Goal: Task Accomplishment & Management: Manage account settings

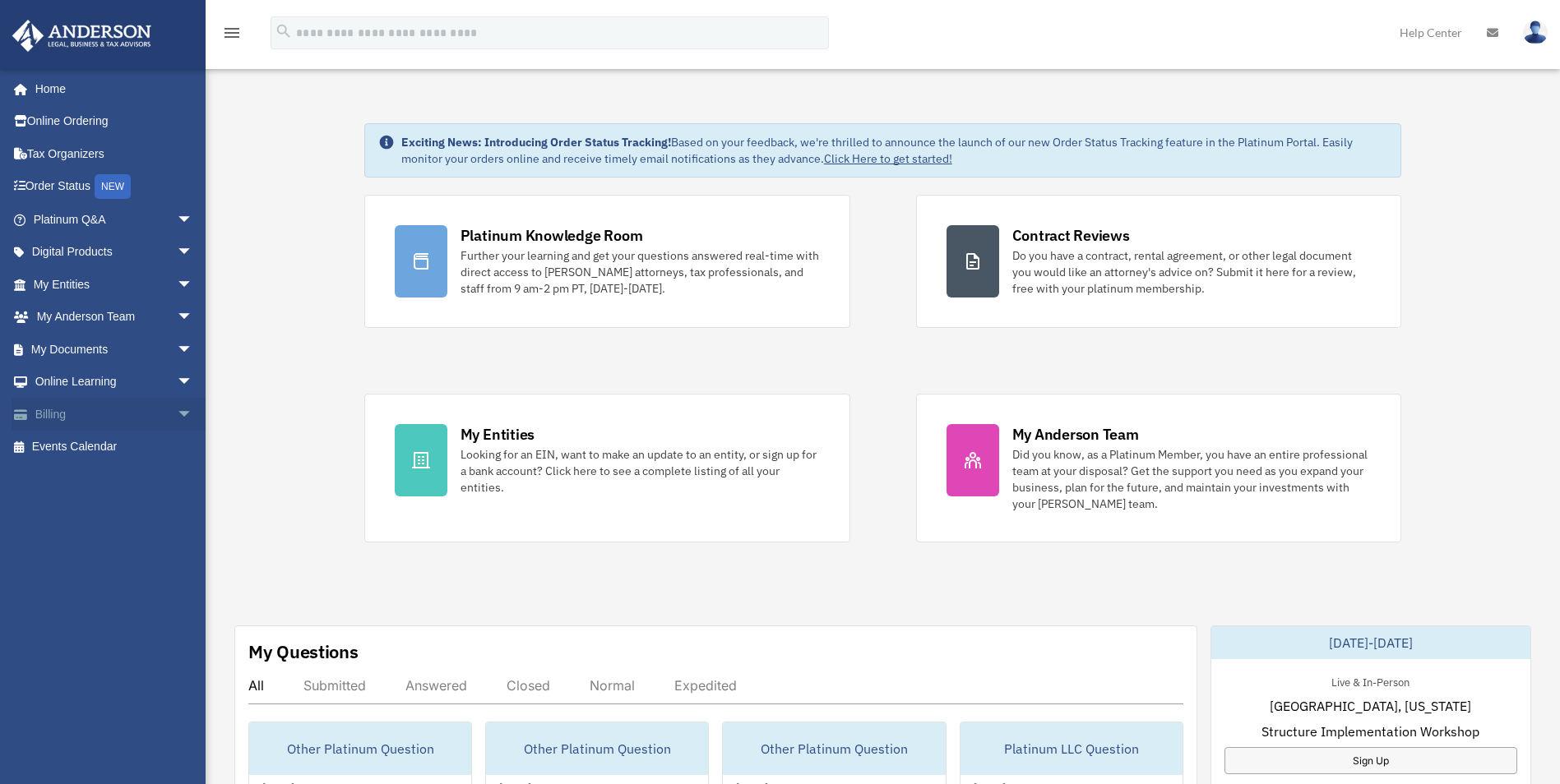
click at [48, 419] on link "Billing arrow_drop_down" at bounding box center [115, 414] width 206 height 33
click at [177, 414] on span "arrow_drop_down" at bounding box center [193, 415] width 33 height 34
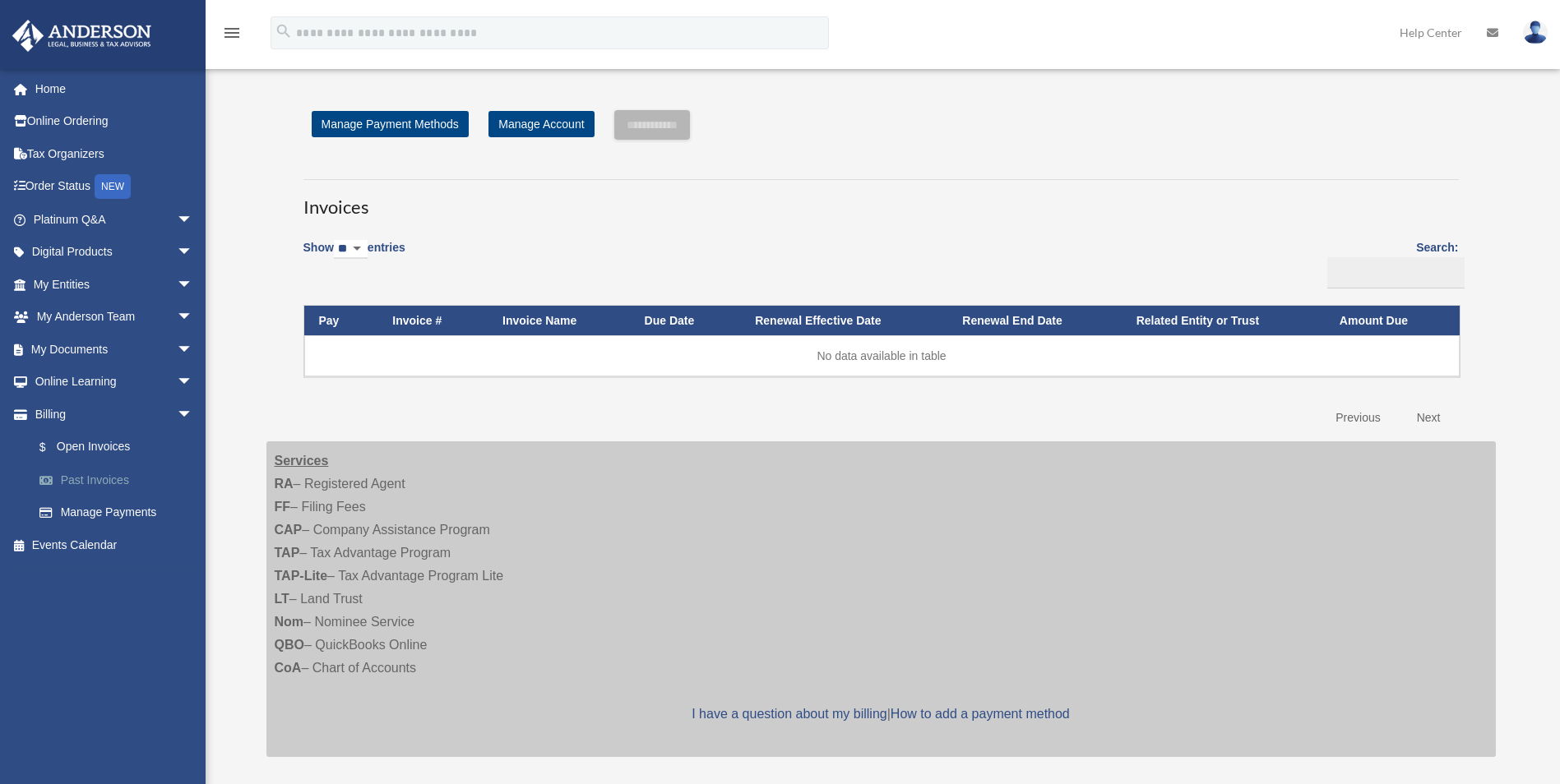
click at [127, 481] on link "Past Invoices" at bounding box center [120, 480] width 195 height 33
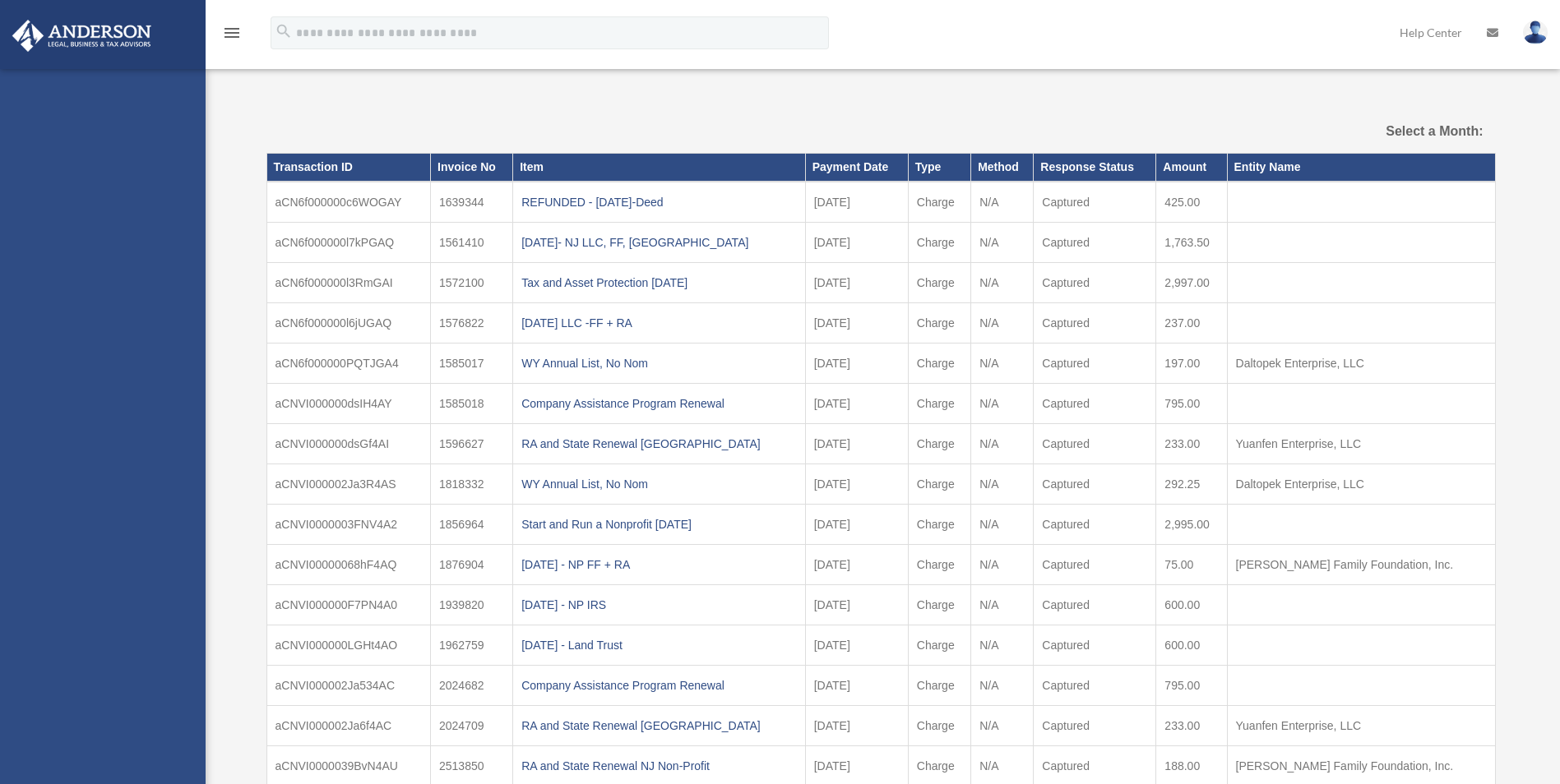
select select
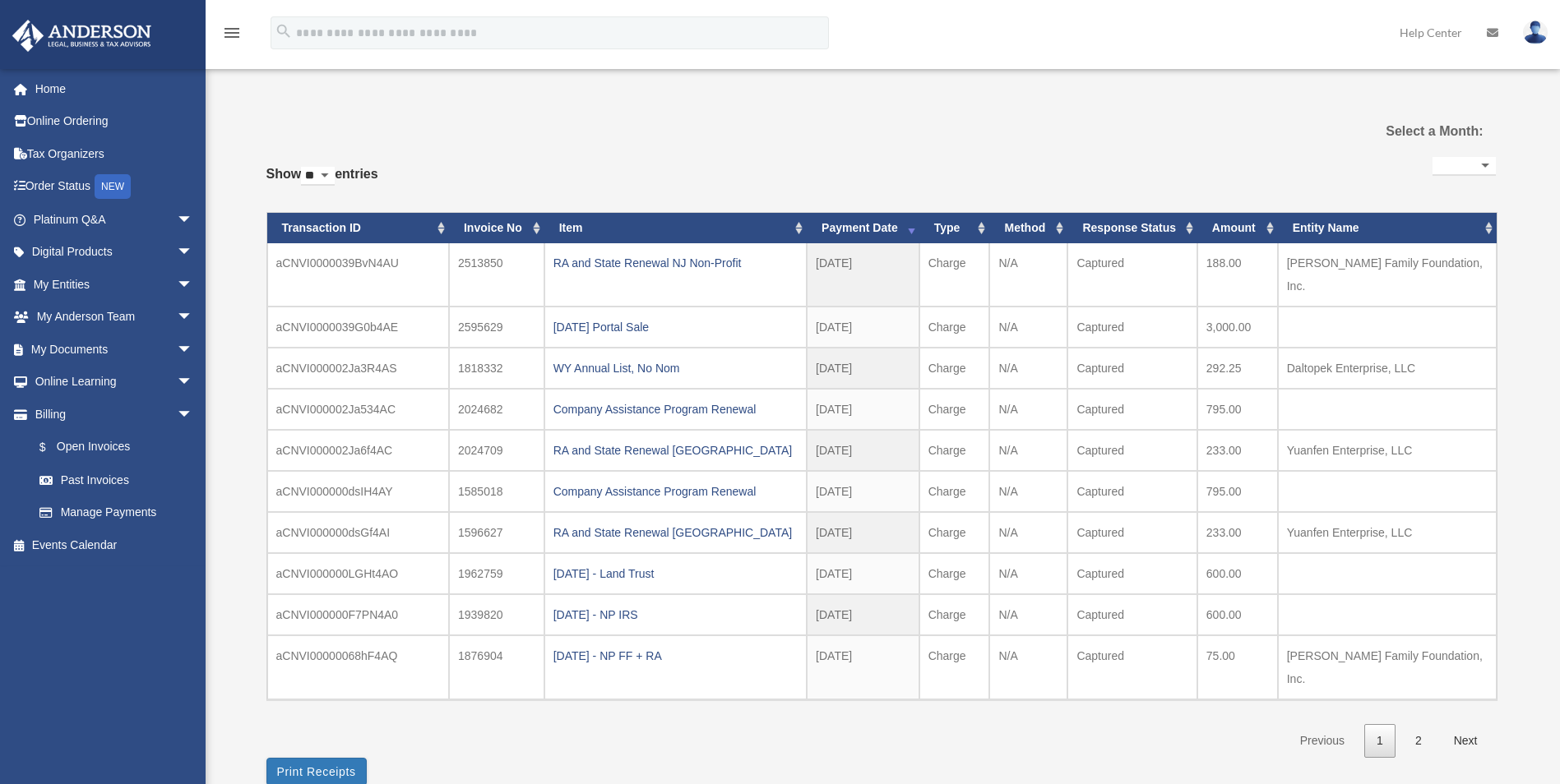
scroll to position [345, 0]
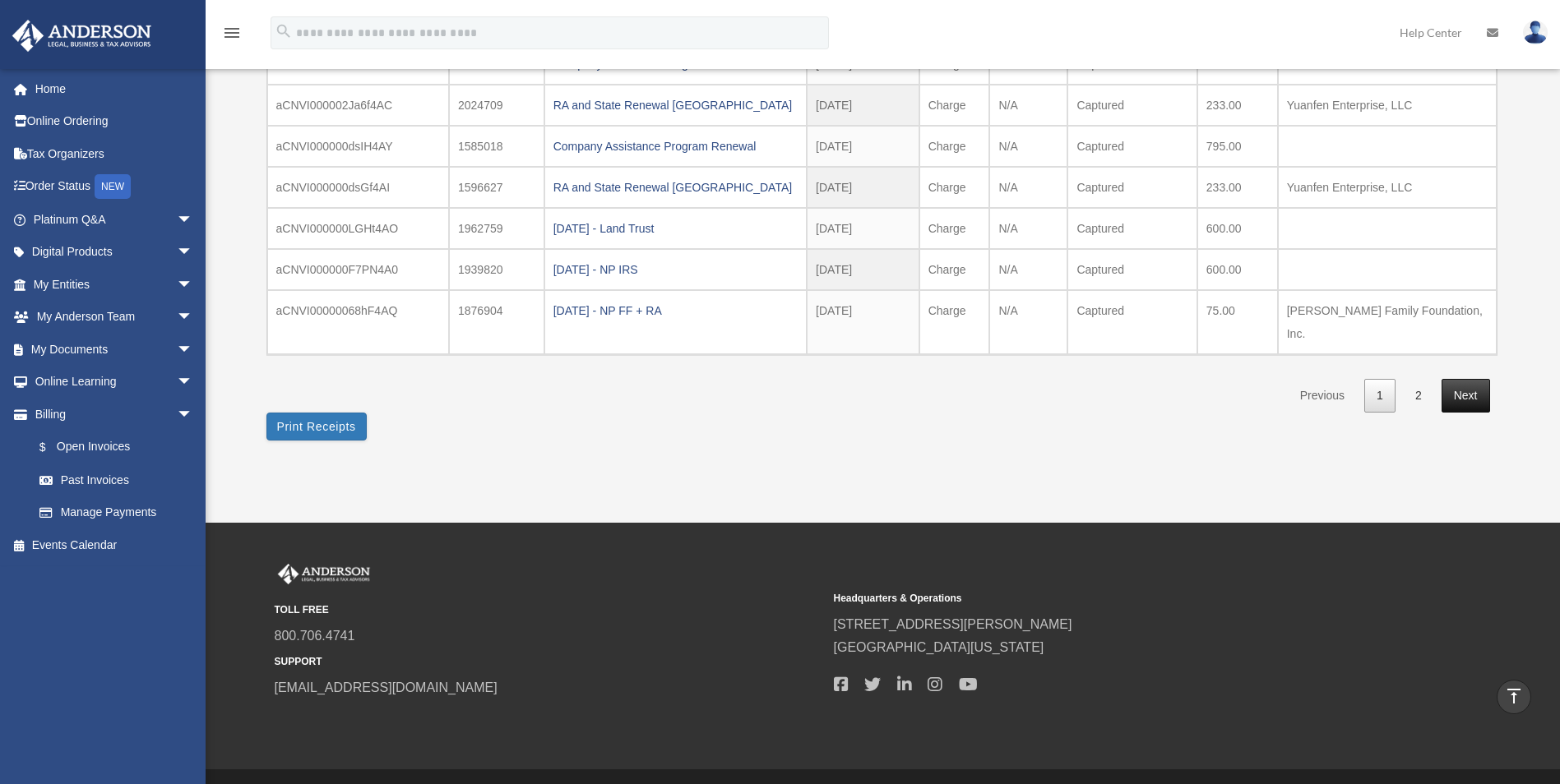
click at [1472, 379] on link "Next" at bounding box center [1465, 396] width 48 height 34
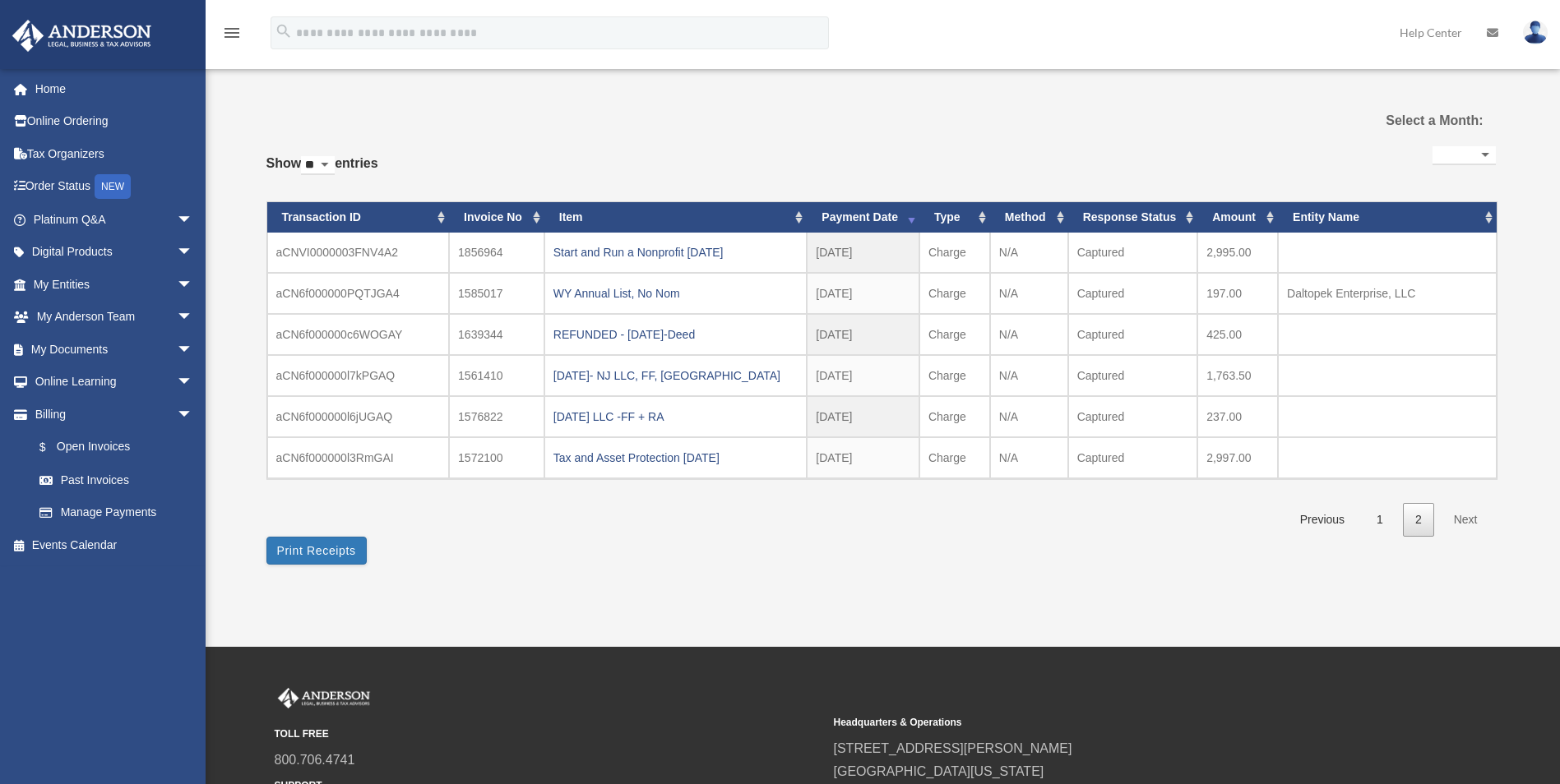
scroll to position [0, 0]
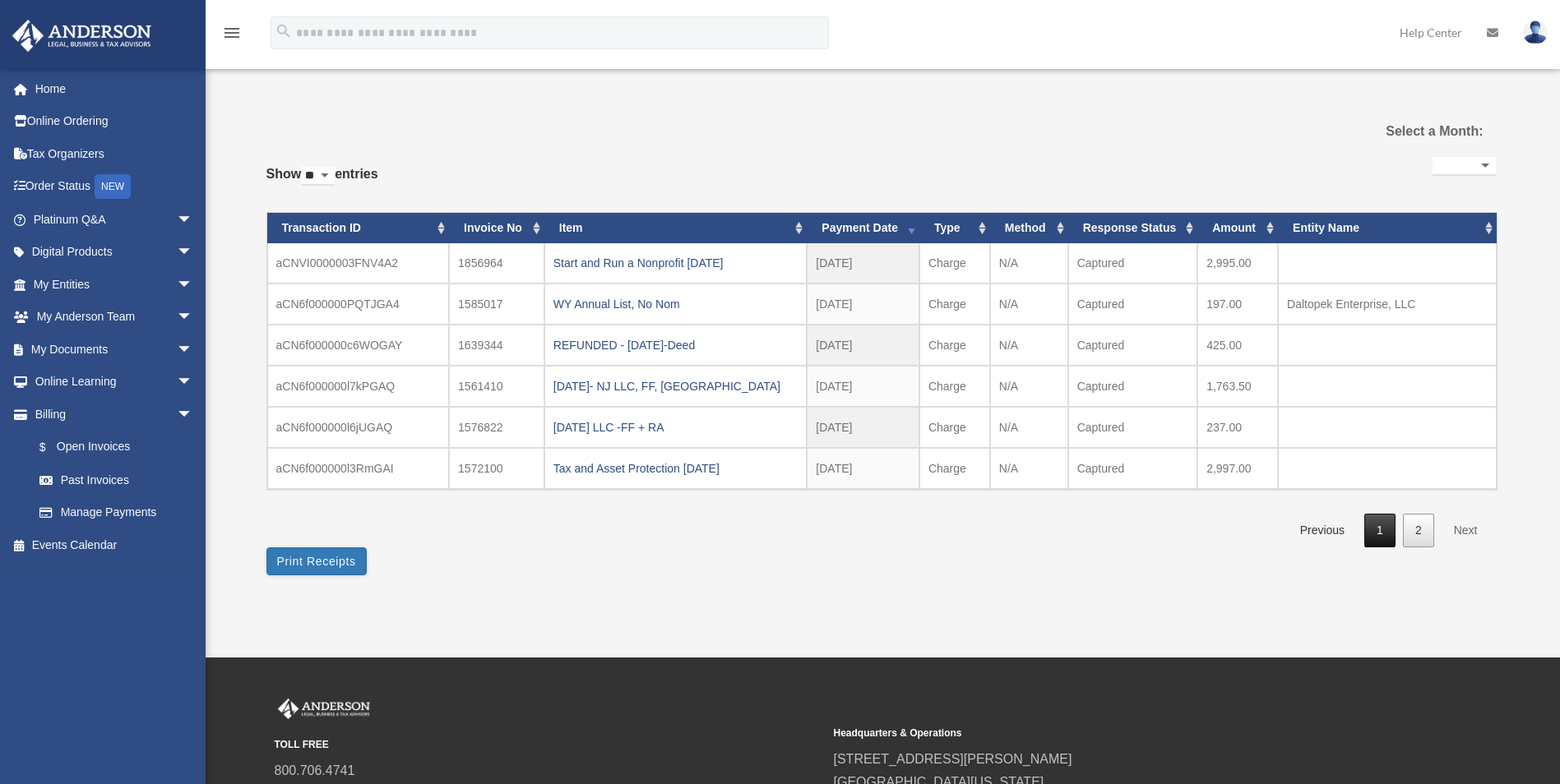
click at [1375, 525] on link "1" at bounding box center [1379, 531] width 31 height 34
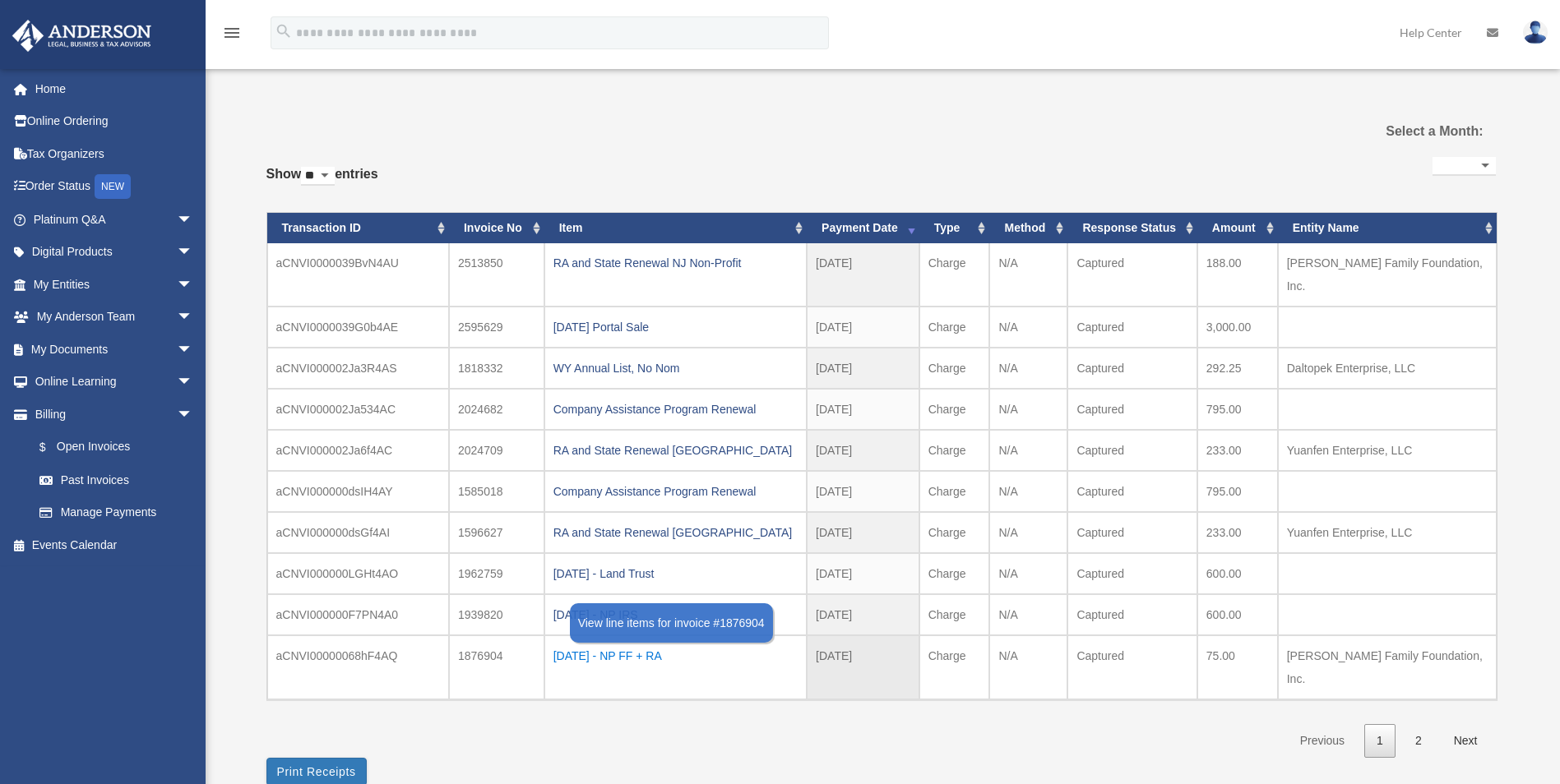
click at [646, 645] on div "[DATE] - NP FF + RA" at bounding box center [675, 656] width 244 height 23
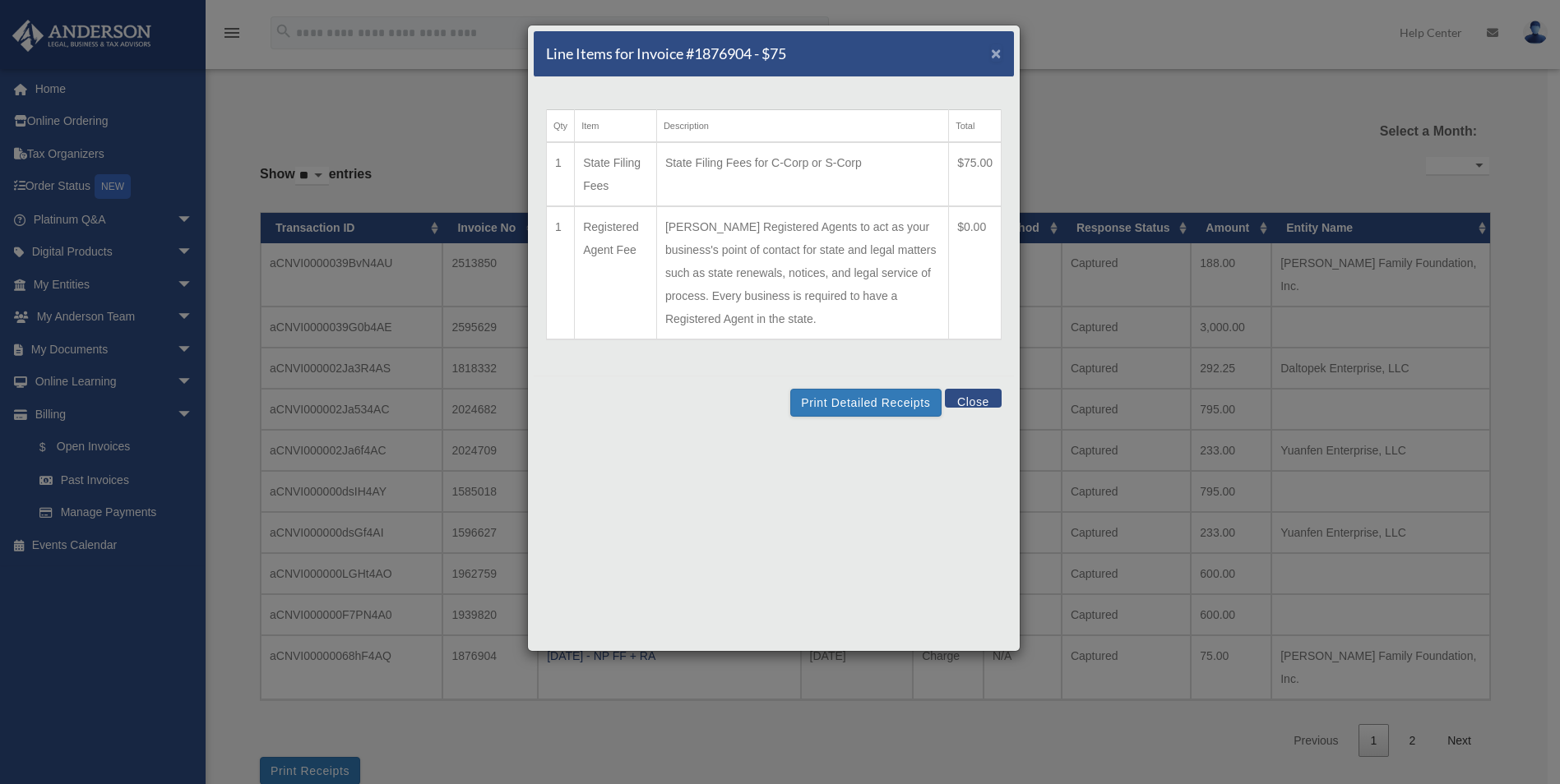
click at [996, 50] on span "×" at bounding box center [996, 53] width 11 height 19
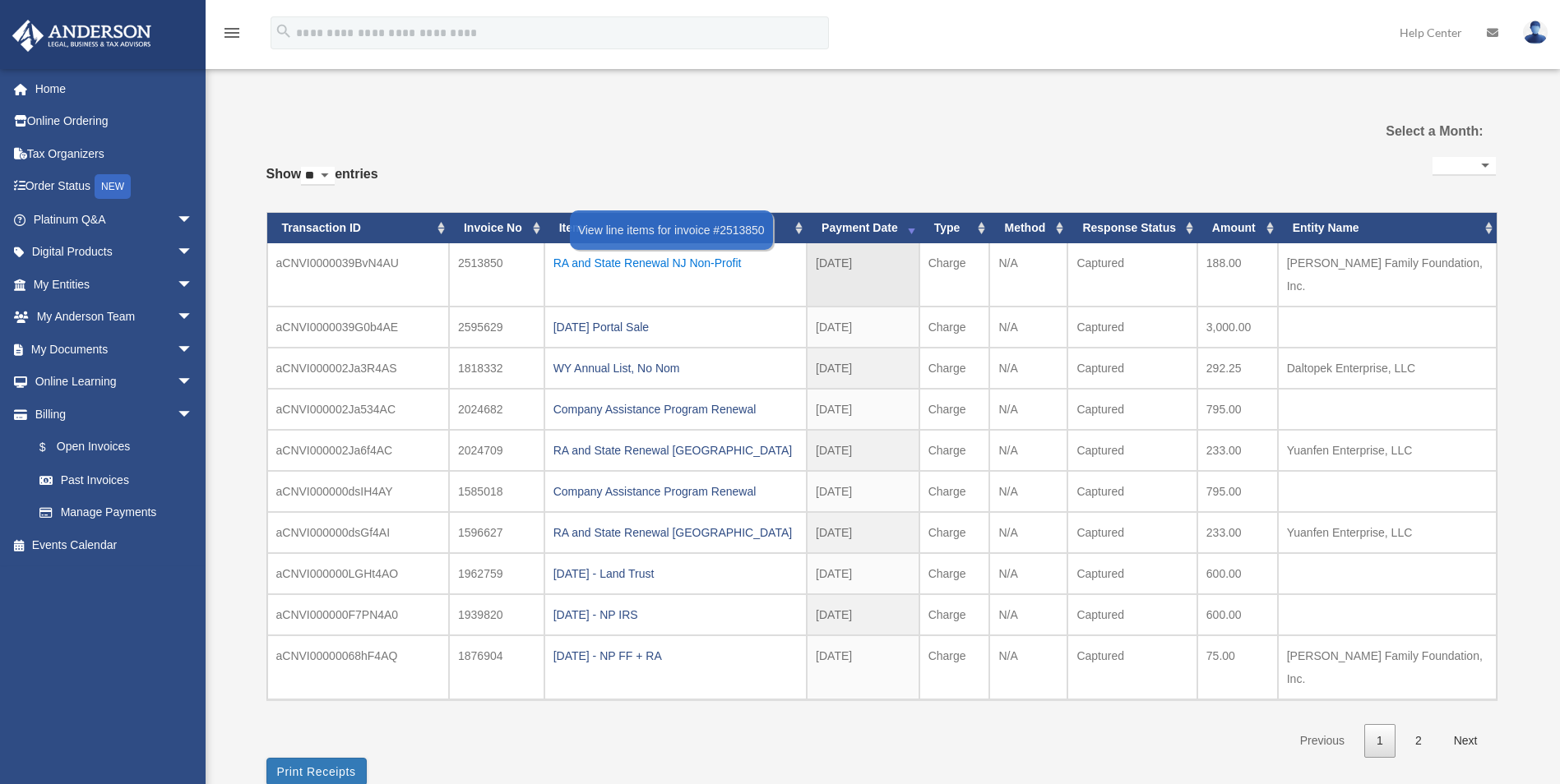
click at [660, 257] on div "RA and State Renewal NJ Non-Profit" at bounding box center [675, 262] width 244 height 23
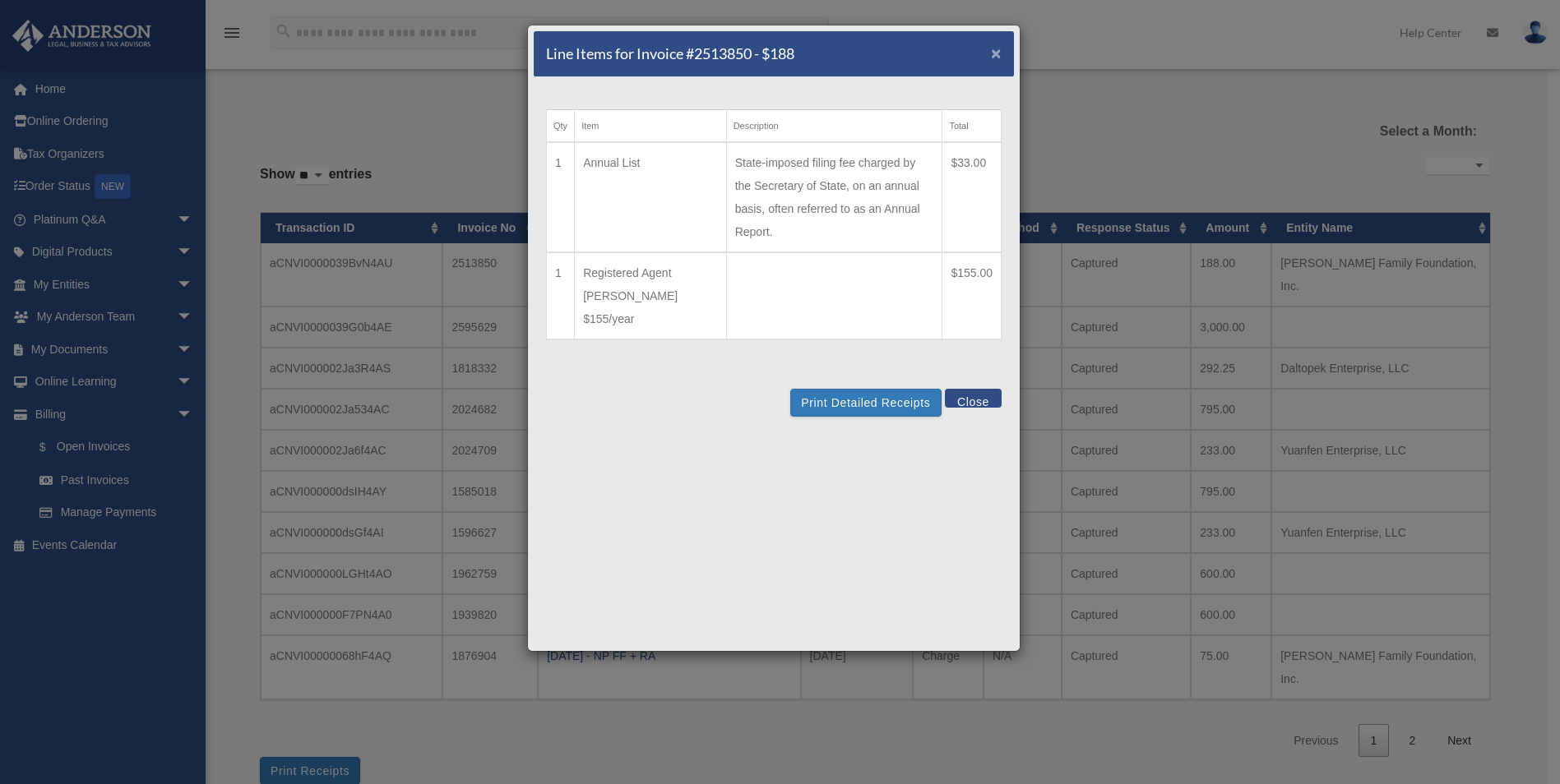
click at [996, 54] on span "×" at bounding box center [996, 53] width 11 height 19
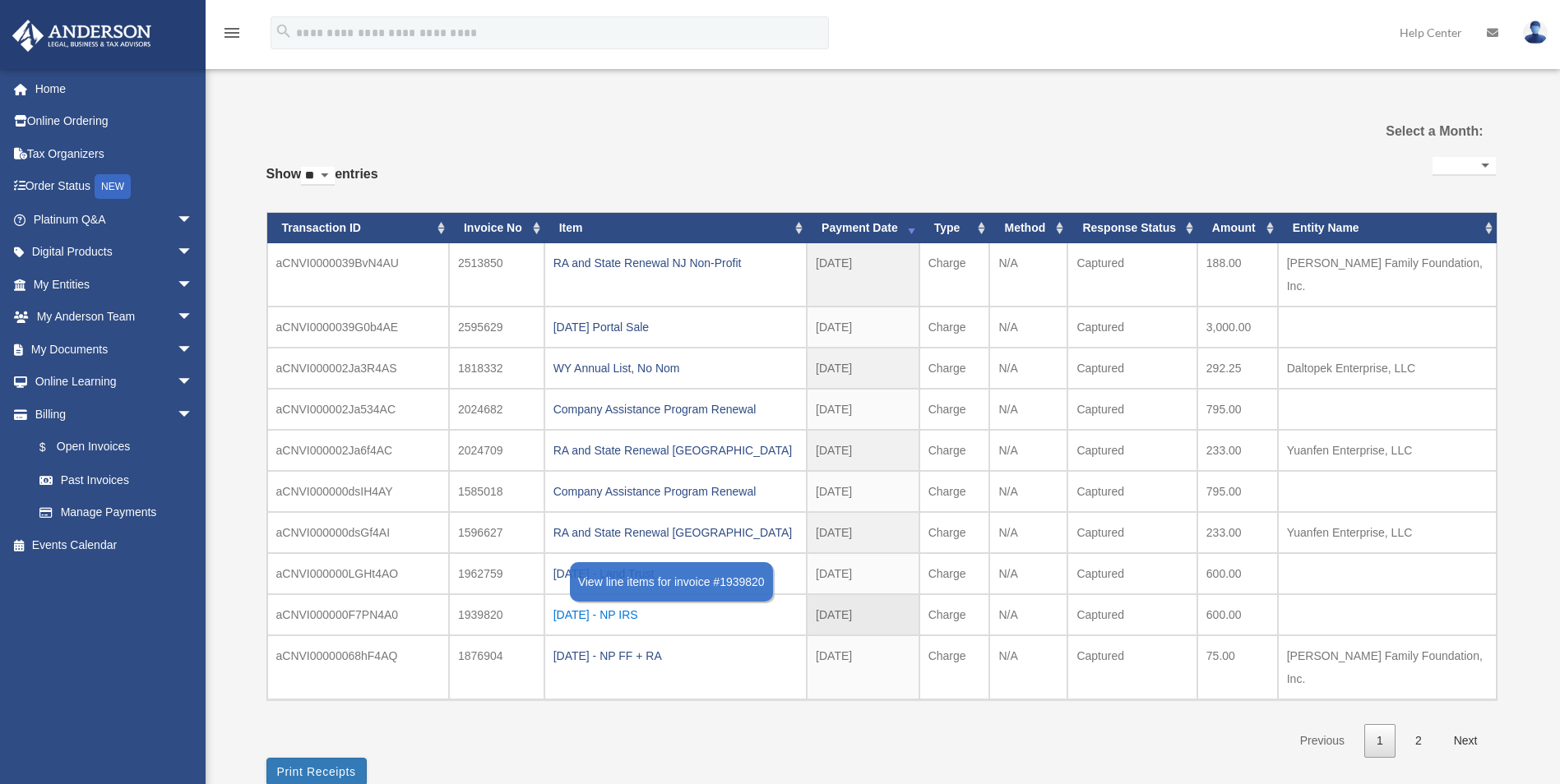
click at [596, 603] on div "[DATE] - NP IRS" at bounding box center [675, 614] width 244 height 23
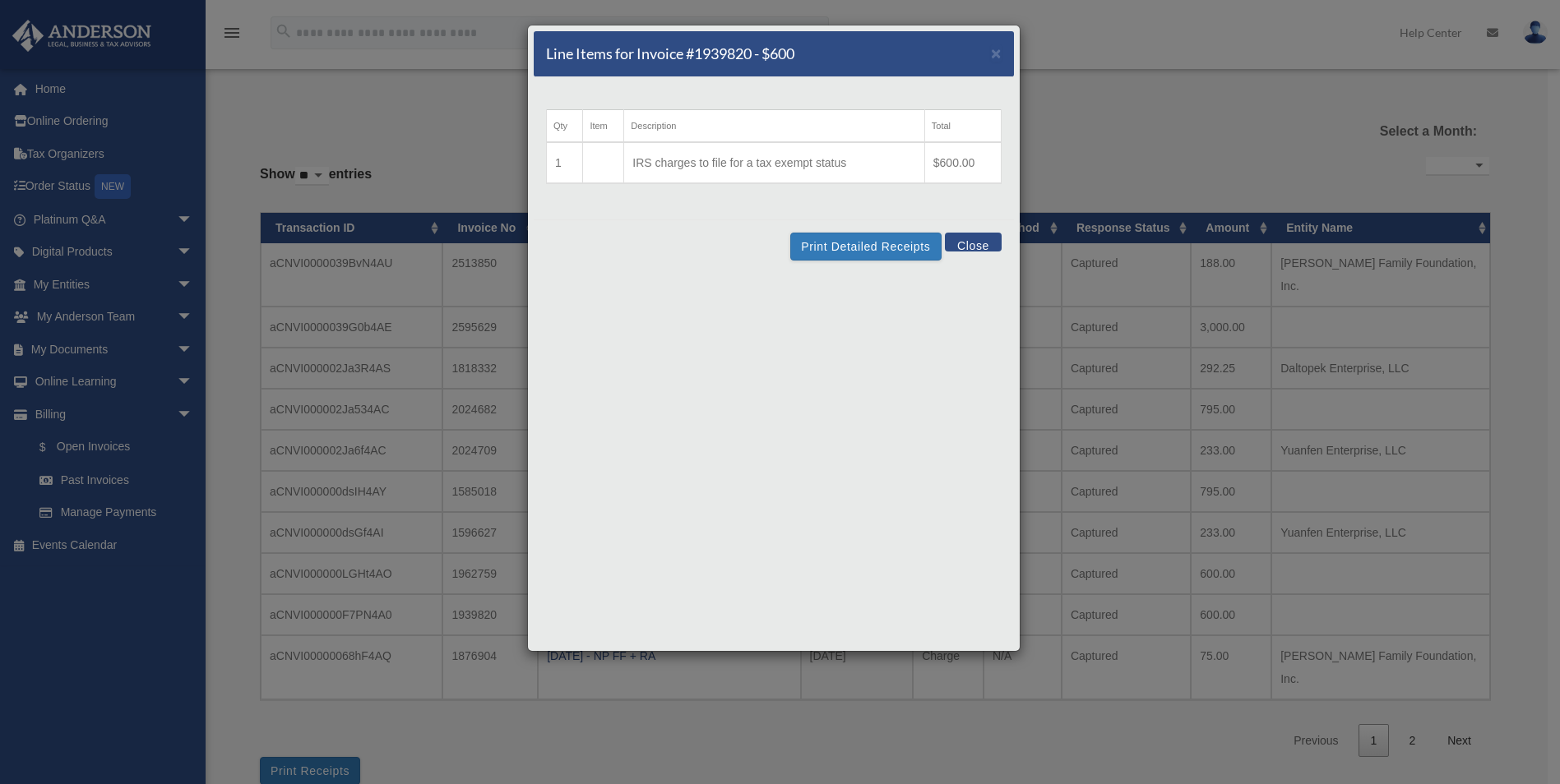
click at [971, 243] on button "Close" at bounding box center [973, 242] width 57 height 19
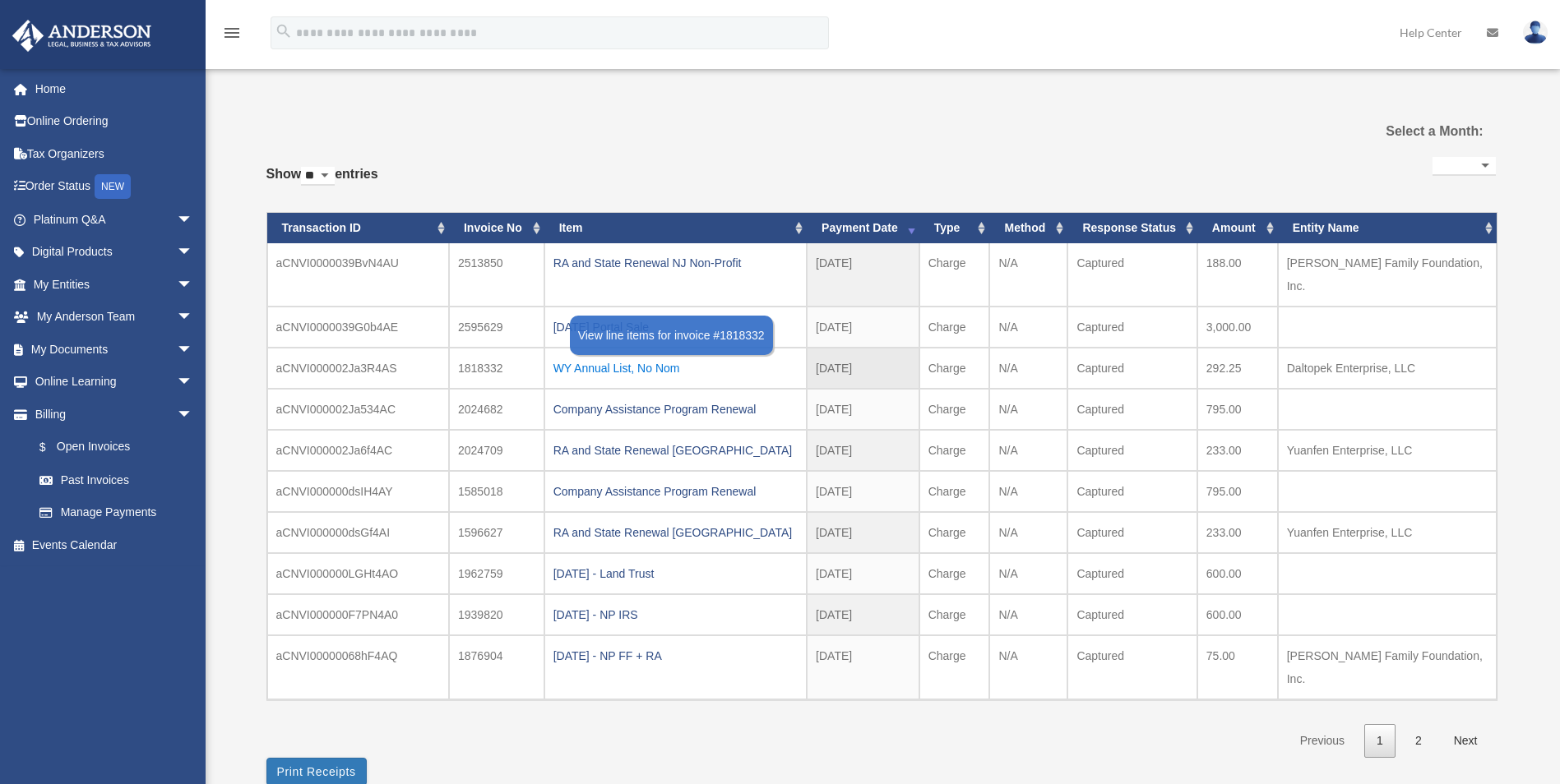
click at [613, 357] on div "WY Annual List, No Nom" at bounding box center [675, 368] width 244 height 23
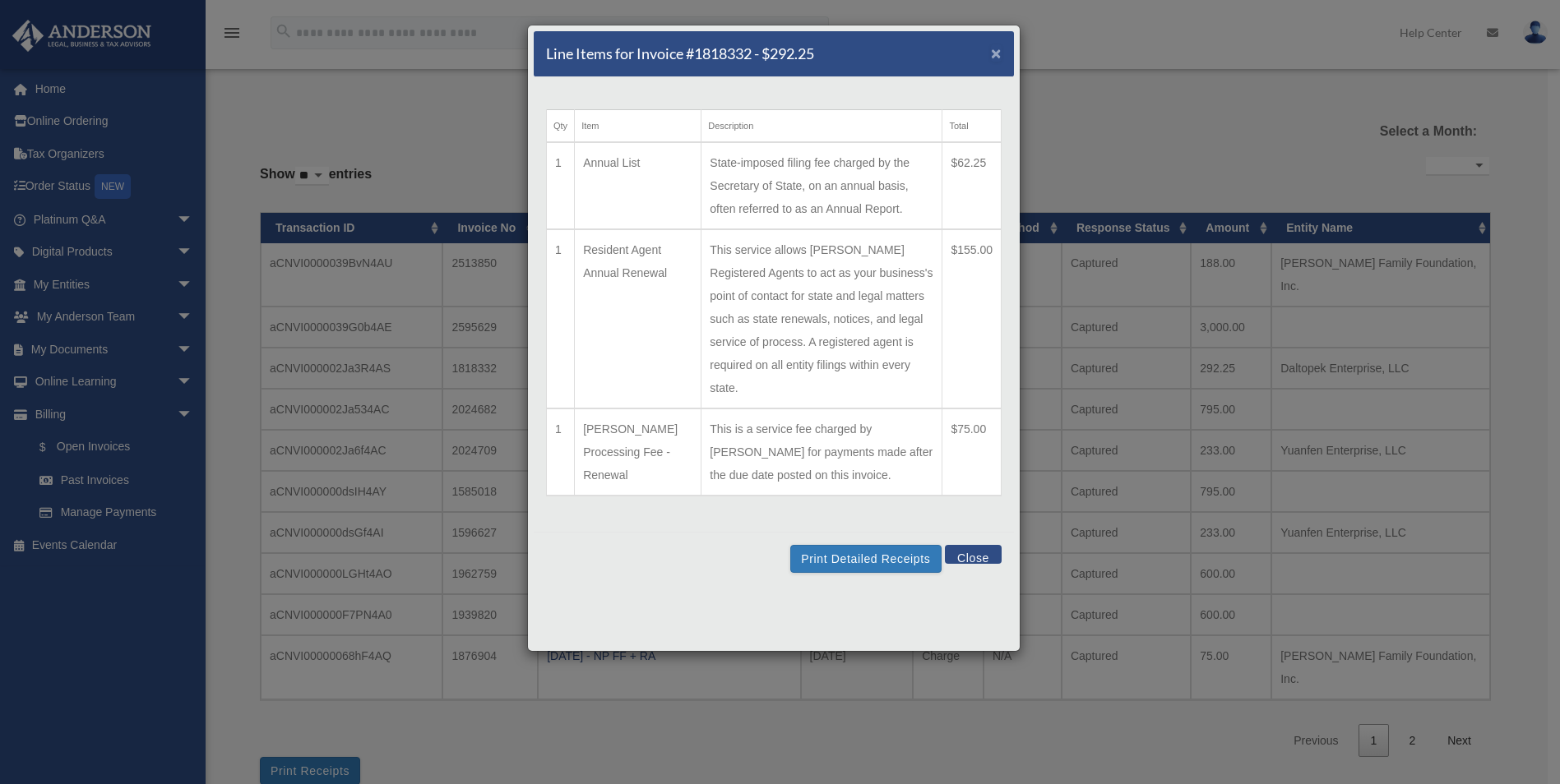
click at [996, 52] on span "×" at bounding box center [996, 53] width 11 height 19
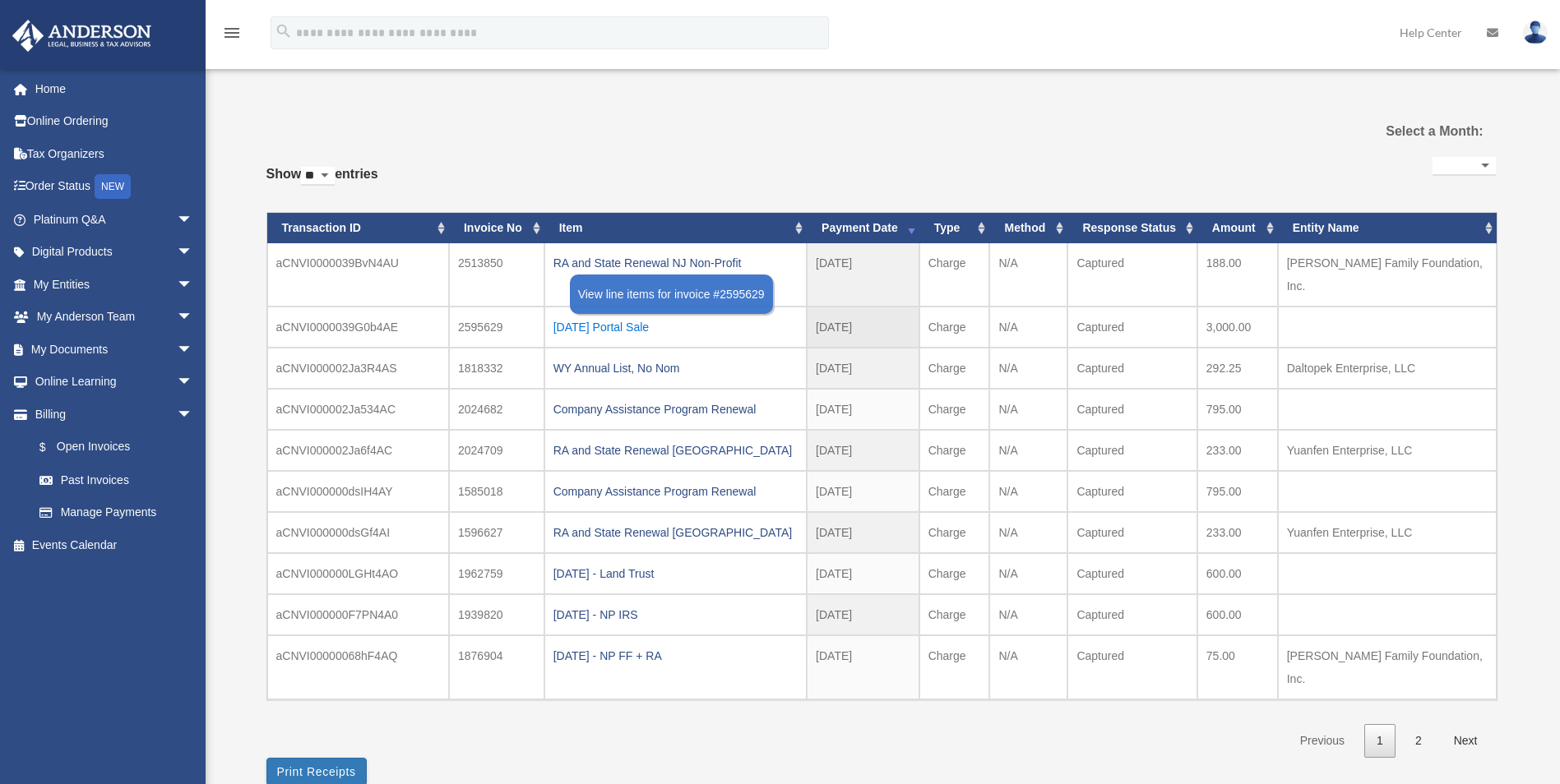
click at [652, 316] on div "[DATE] Portal Sale" at bounding box center [675, 327] width 244 height 23
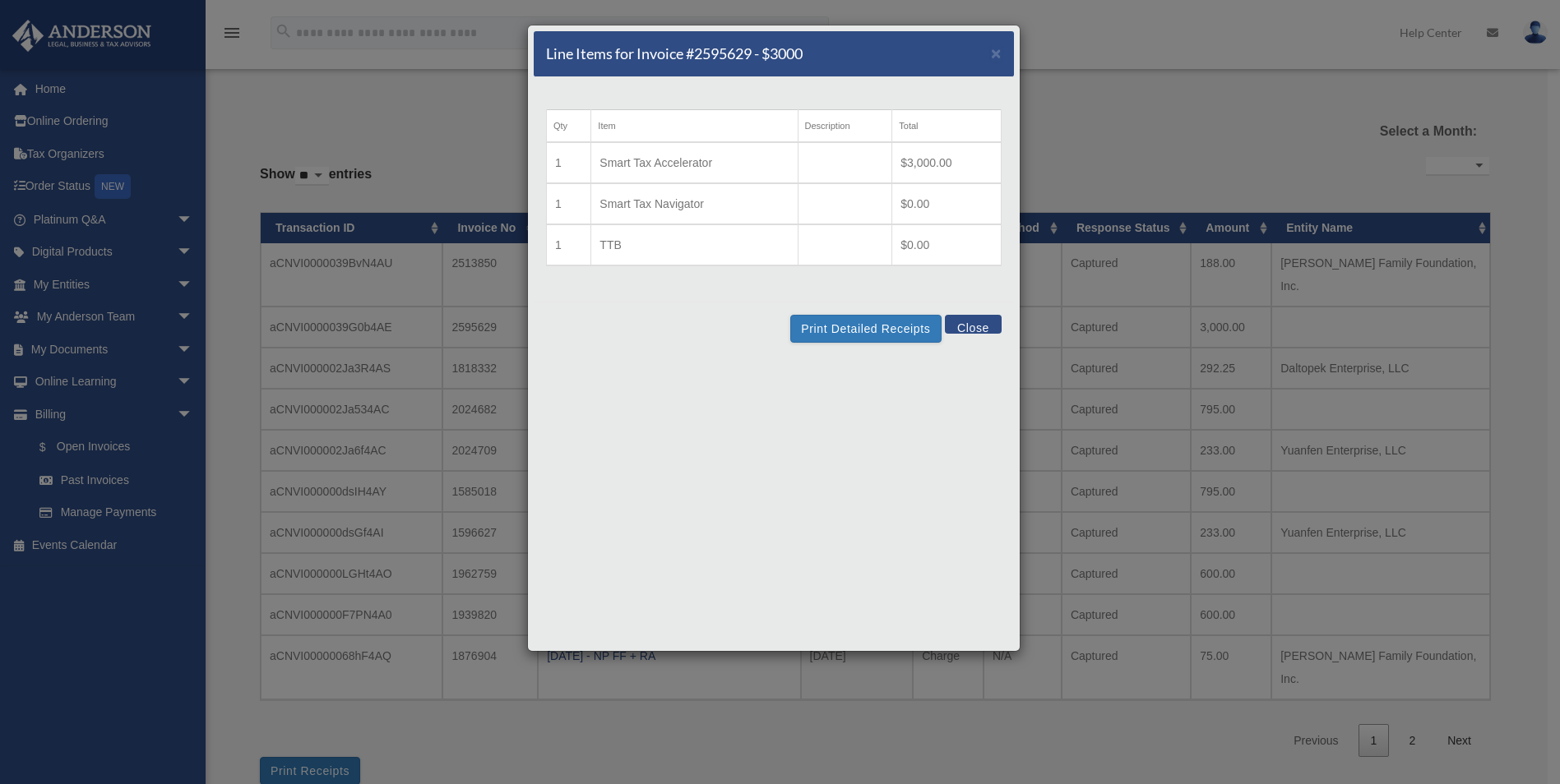
click at [974, 324] on button "Close" at bounding box center [973, 324] width 57 height 19
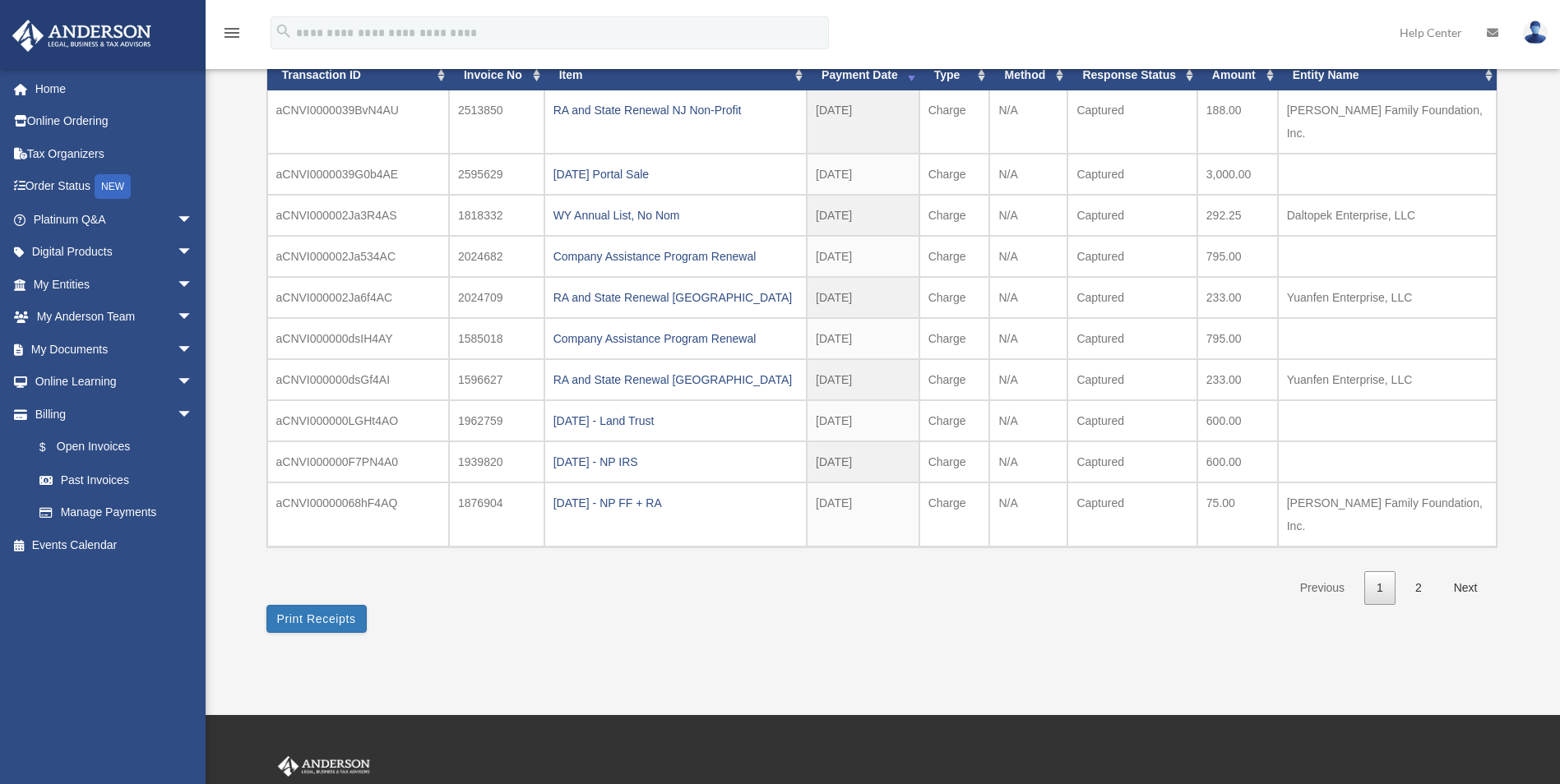
scroll to position [81, 0]
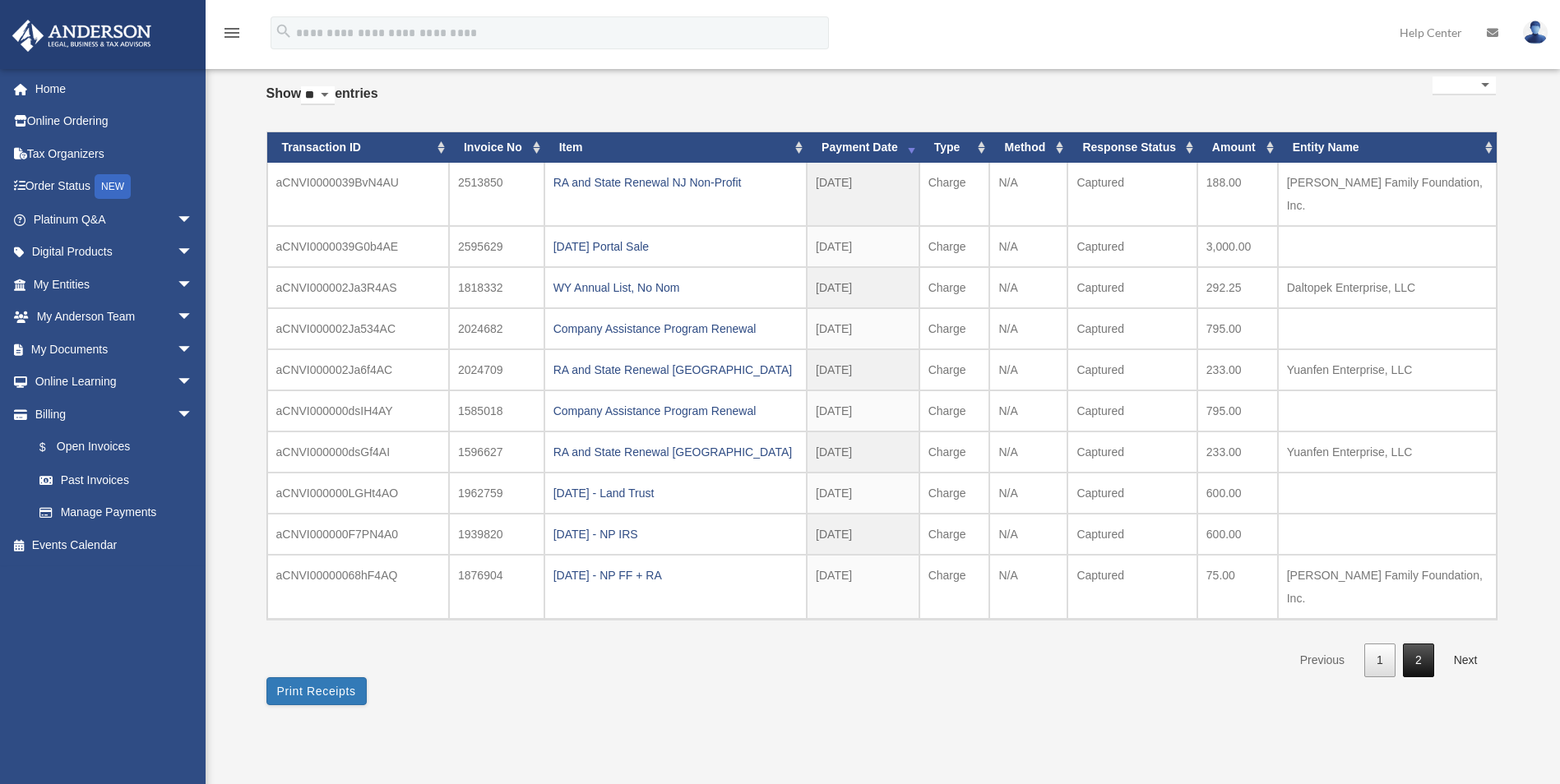
click at [1425, 644] on link "2" at bounding box center [1418, 661] width 31 height 34
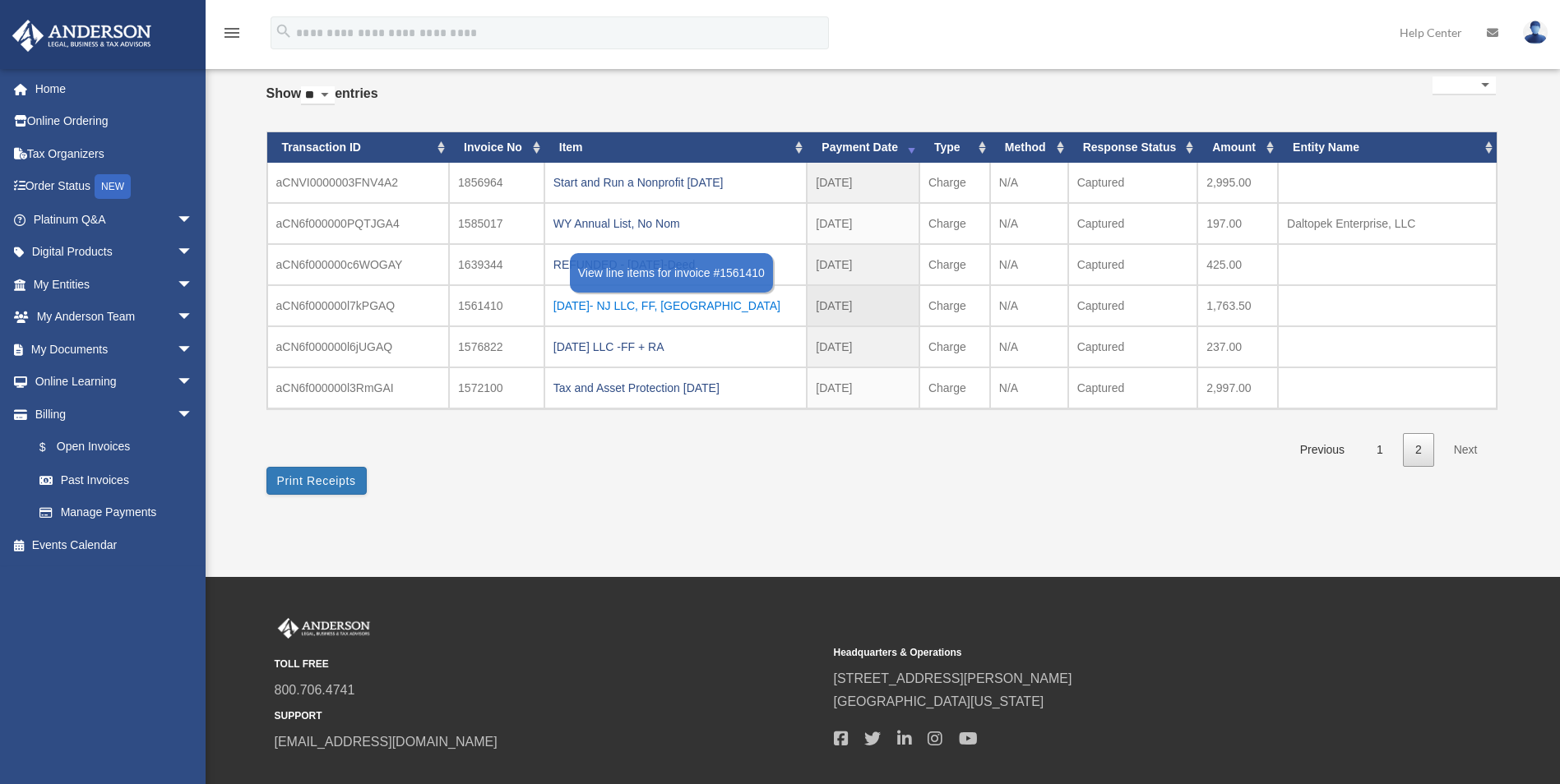
click at [577, 306] on div "[DATE]- NJ LLC, FF, [GEOGRAPHIC_DATA]" at bounding box center [675, 305] width 245 height 23
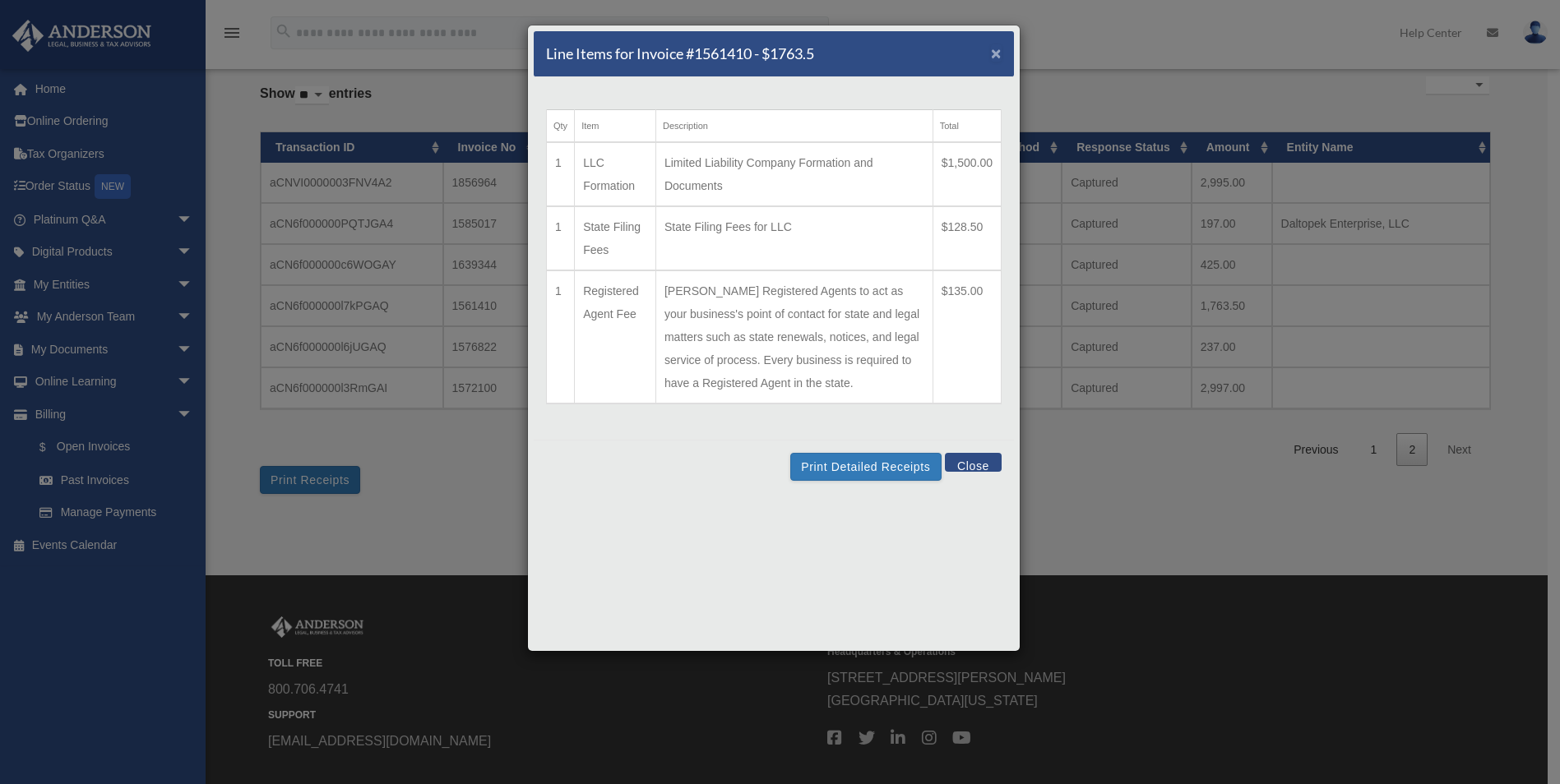
click at [995, 55] on span "×" at bounding box center [996, 53] width 11 height 19
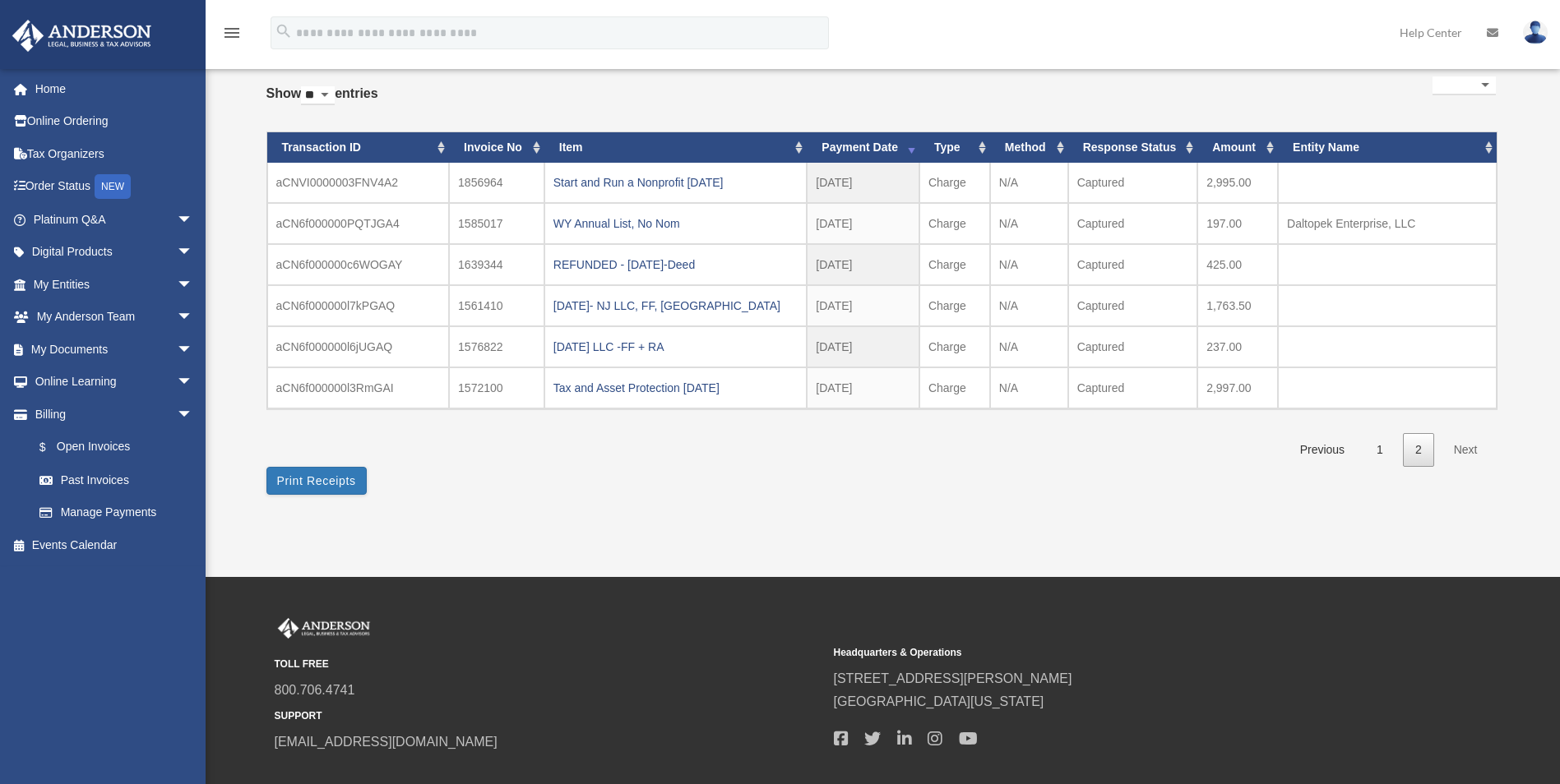
drag, startPoint x: 1302, startPoint y: 449, endPoint x: 1081, endPoint y: 514, distance: 230.4
click at [1081, 514] on div "Past Invoices [PERSON_NAME][EMAIL_ADDRESS][DOMAIN_NAME] Sign Out [PERSON_NAME][…" at bounding box center [780, 248] width 1560 height 657
click at [663, 176] on div "Start and Run a Nonprofit [DATE]" at bounding box center [675, 182] width 245 height 23
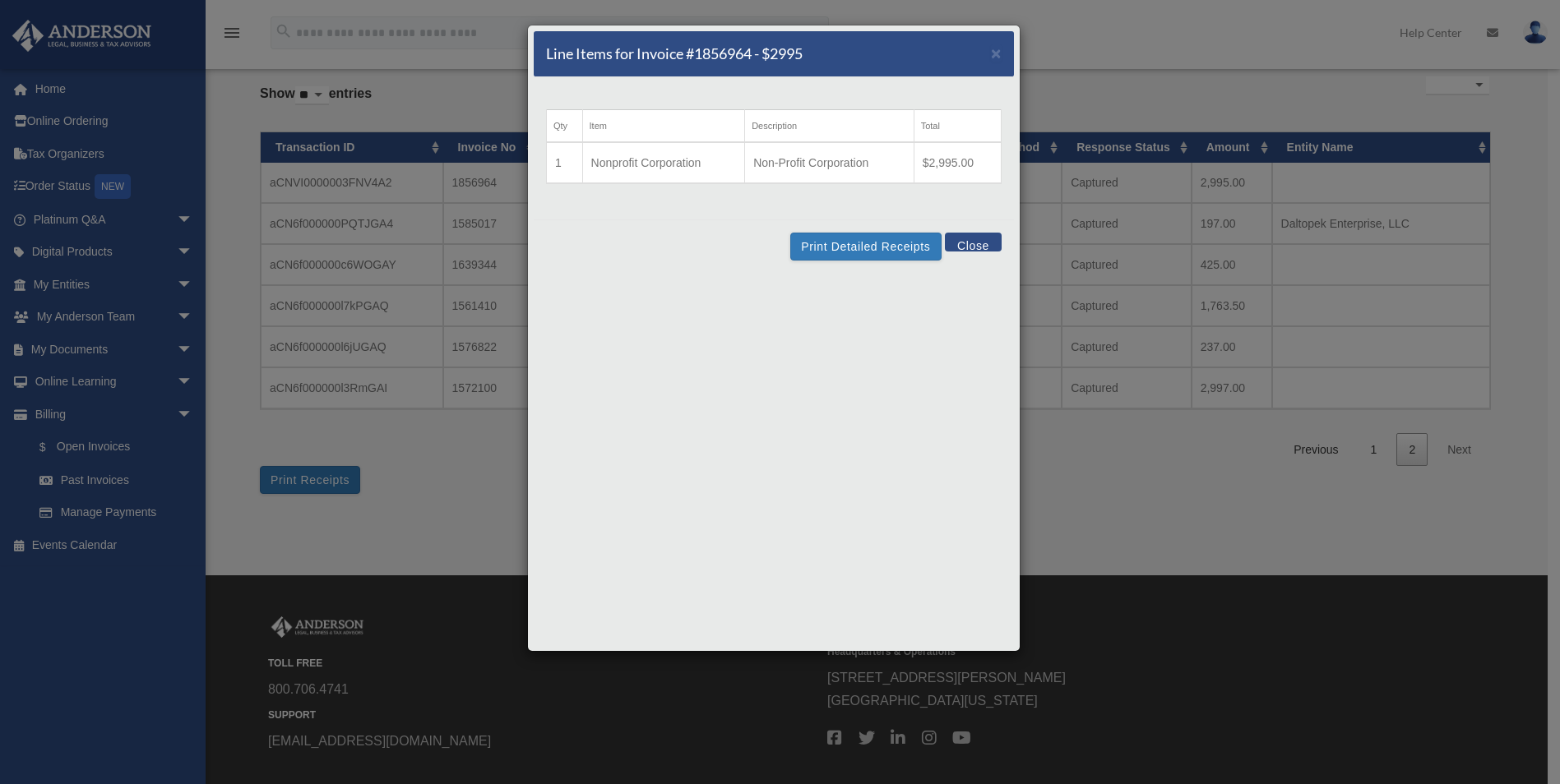
drag, startPoint x: 975, startPoint y: 239, endPoint x: 856, endPoint y: 307, distance: 137.1
click at [973, 239] on button "Close" at bounding box center [973, 242] width 57 height 19
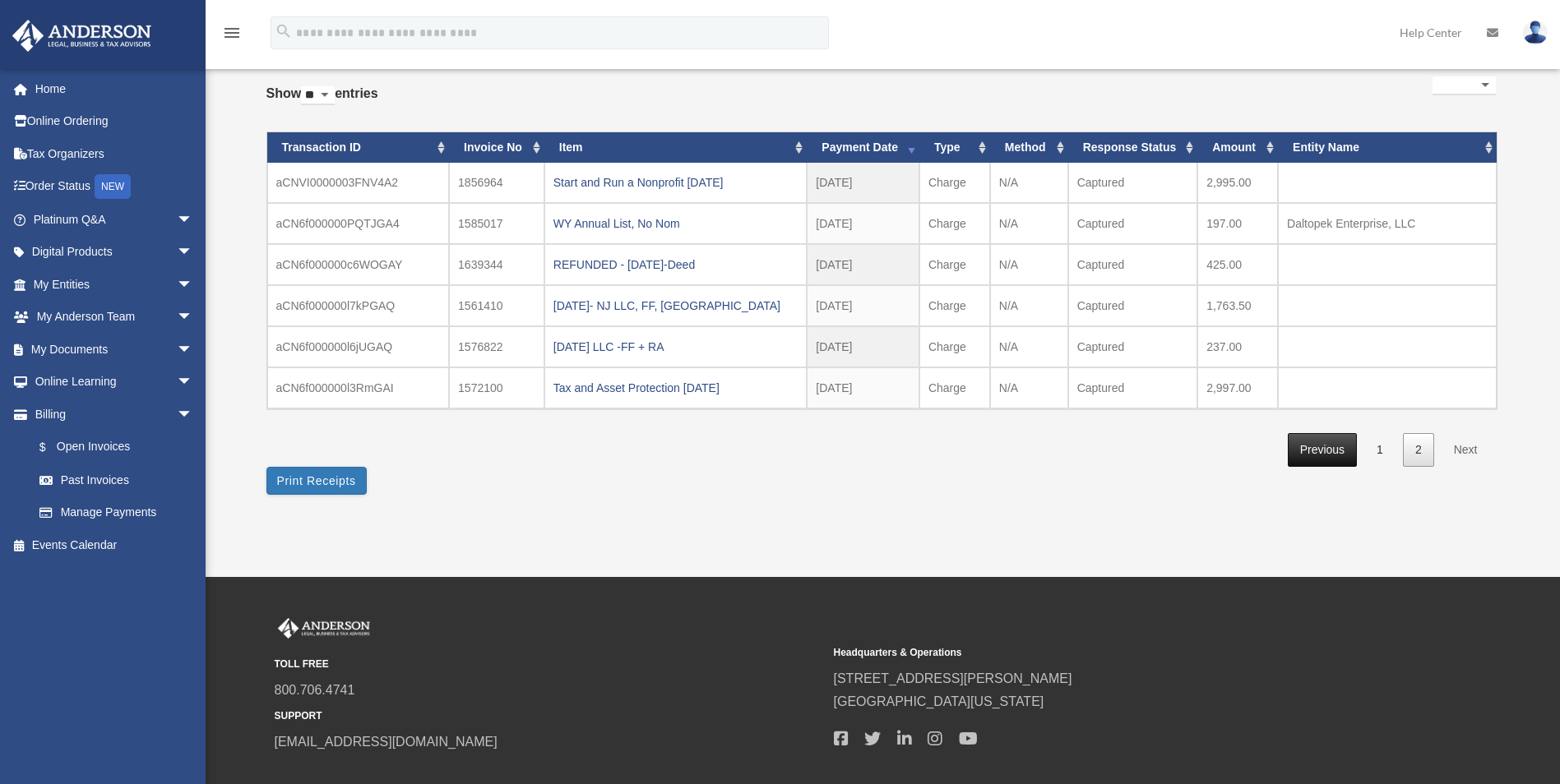
click at [1311, 449] on link "Previous" at bounding box center [1321, 450] width 69 height 34
